Goal: Entertainment & Leisure: Consume media (video, audio)

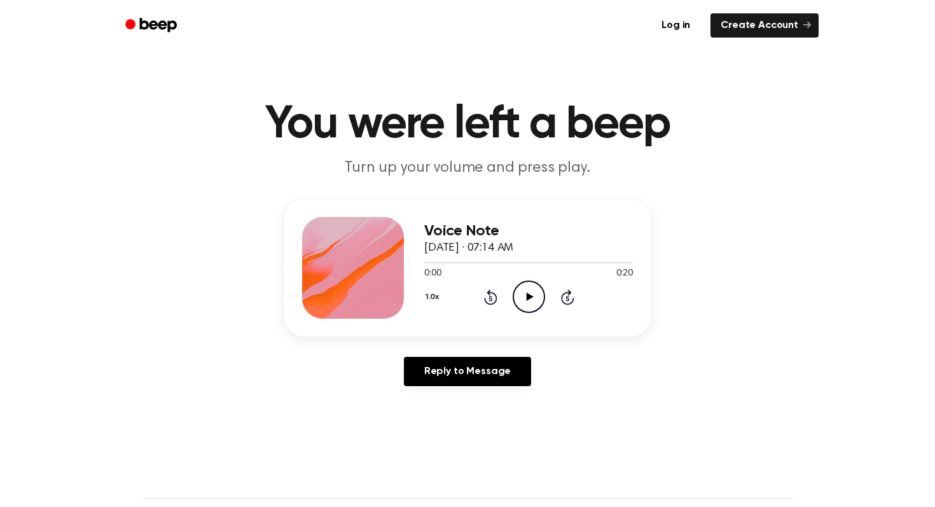
click at [542, 297] on icon "Play Audio" at bounding box center [529, 297] width 32 height 32
click at [528, 295] on icon "Pause Audio" at bounding box center [529, 297] width 32 height 32
click at [517, 293] on icon "Play Audio" at bounding box center [529, 297] width 32 height 32
click at [521, 300] on icon "Pause Audio" at bounding box center [529, 297] width 32 height 32
click at [522, 297] on icon "Play Audio" at bounding box center [529, 297] width 32 height 32
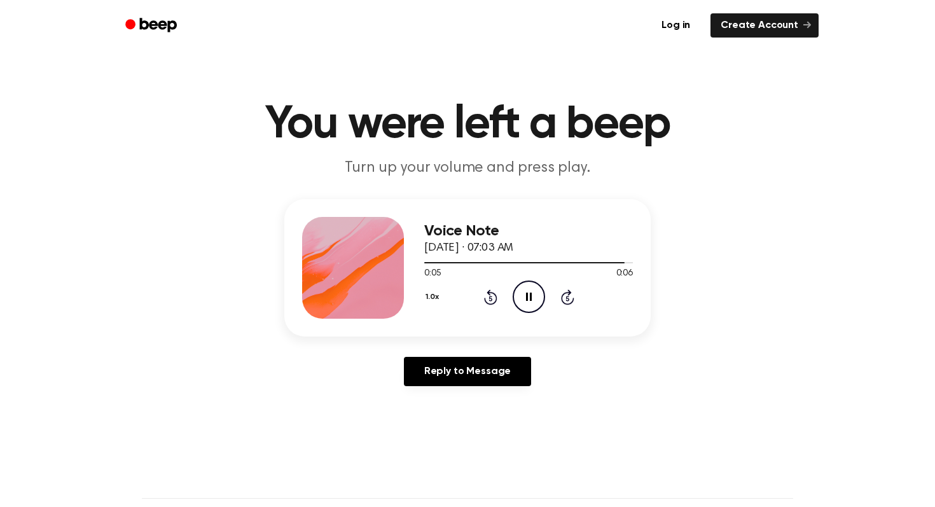
click at [526, 299] on icon "Pause Audio" at bounding box center [529, 297] width 32 height 32
click at [515, 305] on circle at bounding box center [529, 296] width 31 height 31
click at [530, 286] on icon "Play Audio" at bounding box center [529, 297] width 32 height 32
click at [525, 295] on icon "Pause Audio" at bounding box center [529, 297] width 32 height 32
click at [529, 300] on icon "Play Audio" at bounding box center [529, 297] width 32 height 32
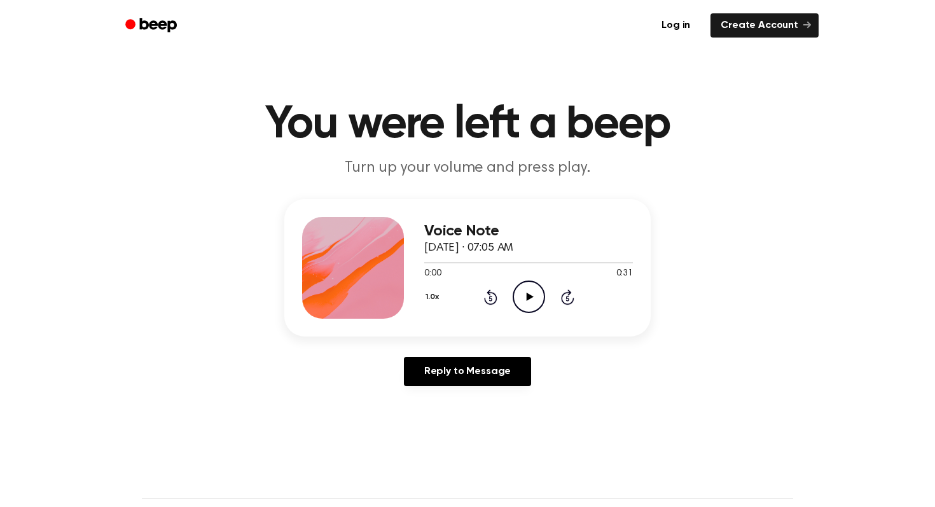
click at [522, 304] on icon "Play Audio" at bounding box center [529, 297] width 32 height 32
click at [521, 301] on icon "Pause Audio" at bounding box center [529, 297] width 32 height 32
click at [522, 304] on icon "Play Audio" at bounding box center [529, 297] width 32 height 32
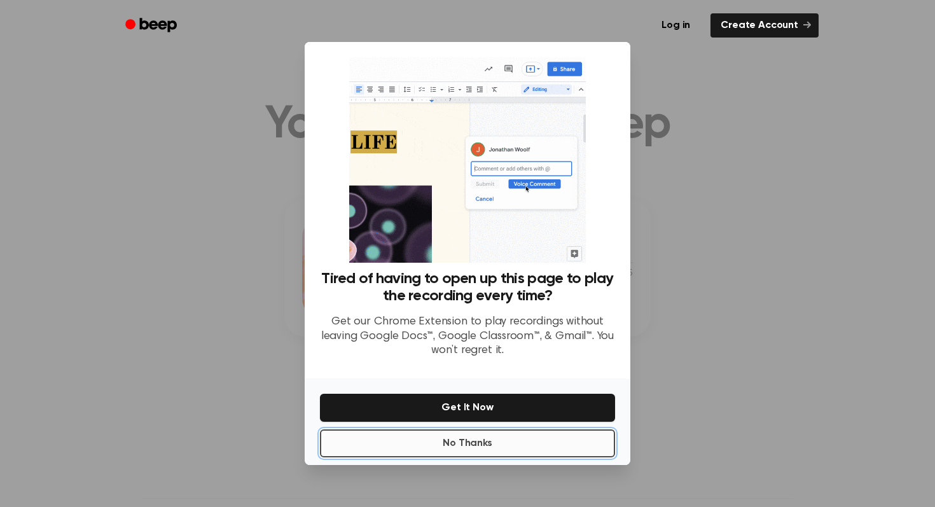
click at [487, 443] on button "No Thanks" at bounding box center [467, 444] width 295 height 28
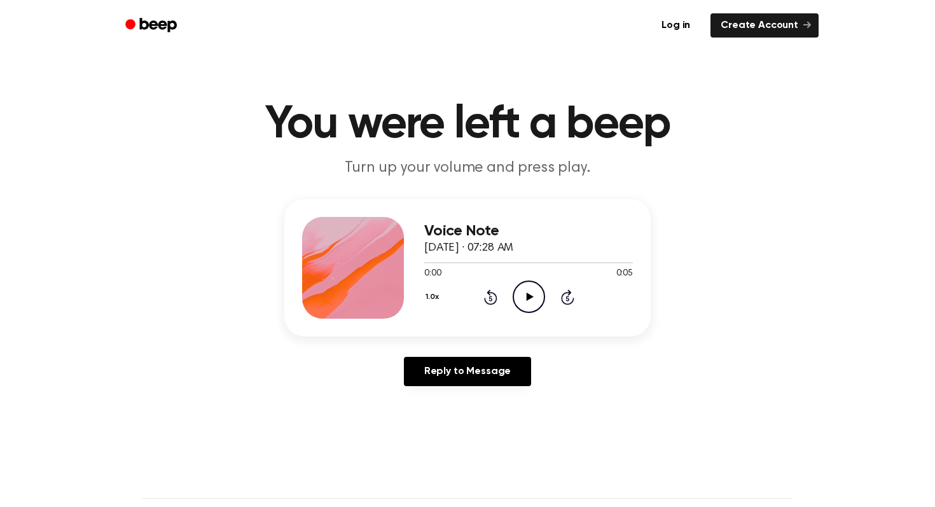
click at [536, 288] on icon "Play Audio" at bounding box center [529, 297] width 32 height 32
click at [523, 304] on icon "Play Audio" at bounding box center [529, 297] width 32 height 32
click at [519, 287] on icon "Play Audio" at bounding box center [529, 297] width 32 height 32
click at [532, 304] on icon "Play Audio" at bounding box center [529, 297] width 32 height 32
click at [527, 296] on icon at bounding box center [529, 297] width 7 height 8
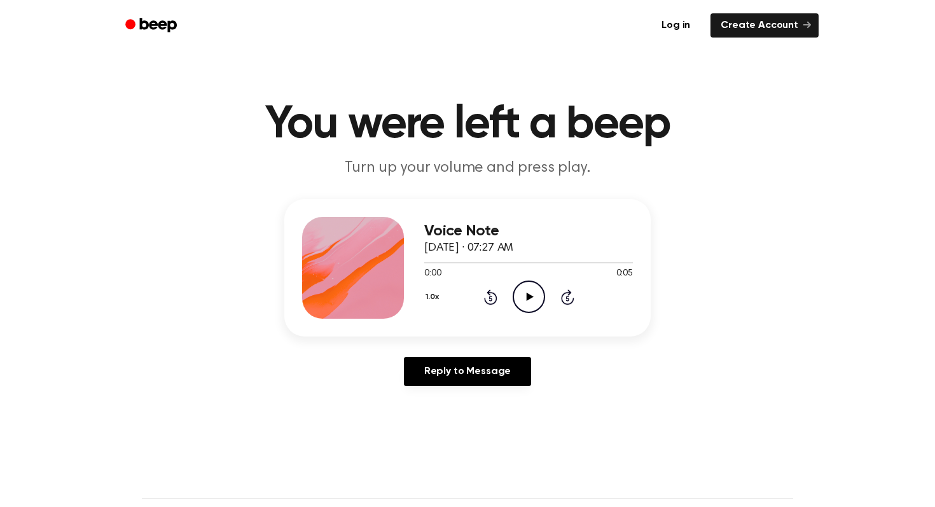
click at [536, 315] on div "Voice Note [DATE] · 07:27 AM 0:00 0:05 Your browser does not support the [objec…" at bounding box center [528, 268] width 209 height 102
click at [528, 298] on icon at bounding box center [529, 297] width 7 height 8
click at [535, 288] on icon "Play Audio" at bounding box center [529, 297] width 32 height 32
click at [523, 287] on icon "Play Audio" at bounding box center [529, 297] width 32 height 32
